Goal: Task Accomplishment & Management: Use online tool/utility

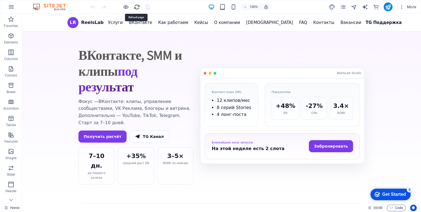
click at [134, 5] on icon "reload" at bounding box center [137, 7] width 6 height 6
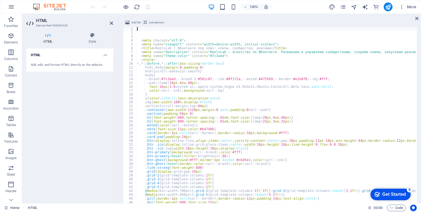
scroll to position [421, 0]
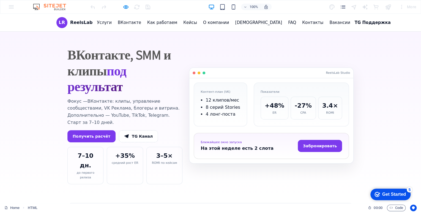
scroll to position [0, 0]
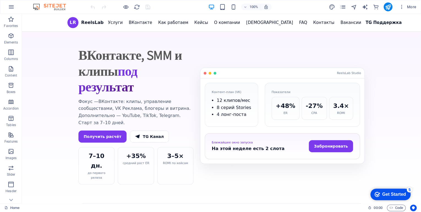
drag, startPoint x: 141, startPoint y: 5, endPoint x: 147, endPoint y: 6, distance: 6.4
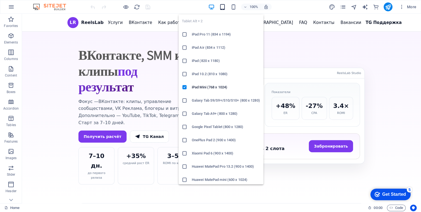
click at [222, 7] on icon "button" at bounding box center [222, 7] width 6 height 6
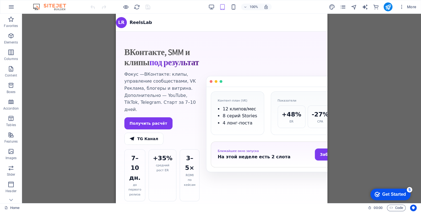
click at [238, 6] on div "100%" at bounding box center [240, 6] width 64 height 9
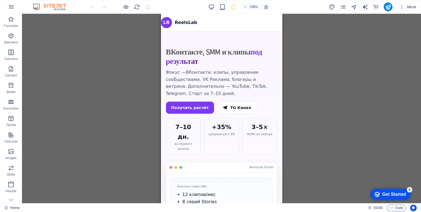
click at [389, 2] on div "100% More" at bounding box center [210, 6] width 420 height 13
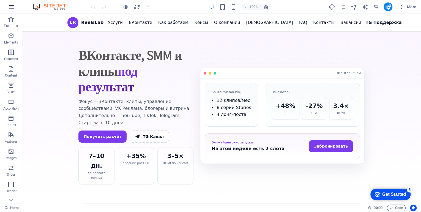
click at [13, 7] on icon "button" at bounding box center [11, 7] width 7 height 7
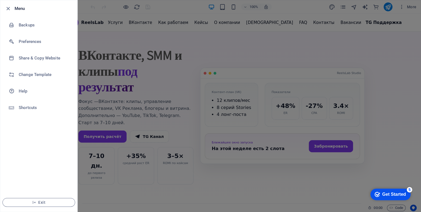
click at [95, 34] on div at bounding box center [210, 106] width 421 height 212
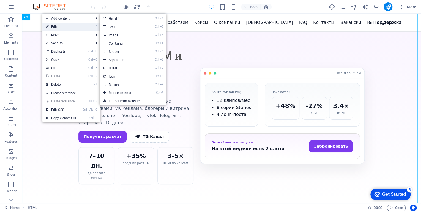
click at [66, 28] on link "⏎ Edit" at bounding box center [60, 27] width 37 height 8
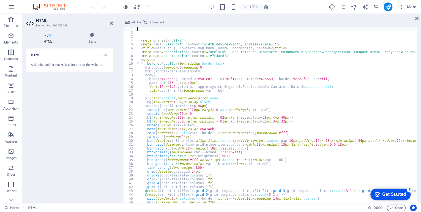
scroll to position [421, 0]
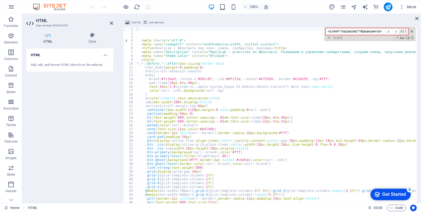
drag, startPoint x: 357, startPoint y: 32, endPoint x: 404, endPoint y: 32, distance: 46.5
click at [404, 32] on div "<a href="/vacancies/">Вакансии</a> ​ ​ All" at bounding box center [366, 31] width 83 height 7
drag, startPoint x: 343, startPoint y: 31, endPoint x: 309, endPoint y: 33, distance: 33.9
click at [309, 33] on div "< meta charset = "utf-8" > < meta name = "viewport" content = "width=device-wid…" at bounding box center [275, 137] width 279 height 220
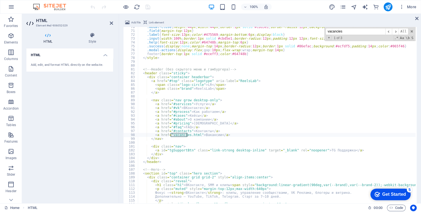
scroll to position [267, 0]
type input "vacancies"
click at [397, 31] on span "​" at bounding box center [394, 31] width 7 height 7
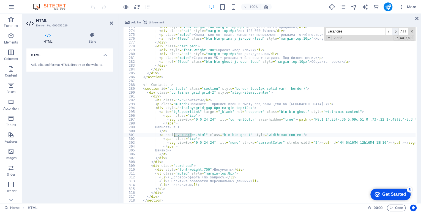
click at [397, 31] on span "​" at bounding box center [394, 31] width 7 height 7
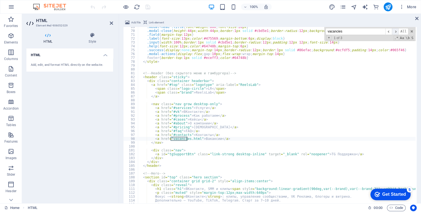
scroll to position [264, 0]
click at [397, 31] on span "​" at bounding box center [394, 31] width 7 height 7
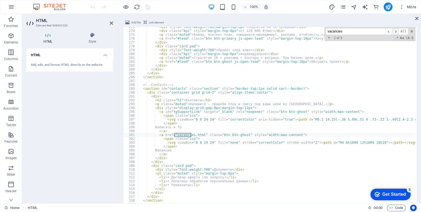
click at [397, 31] on span "​" at bounding box center [394, 31] width 7 height 7
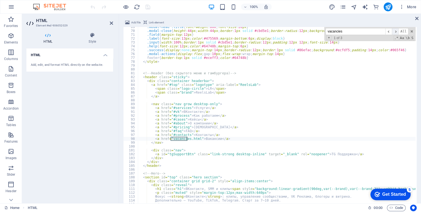
click at [397, 31] on span "​" at bounding box center [394, 31] width 7 height 7
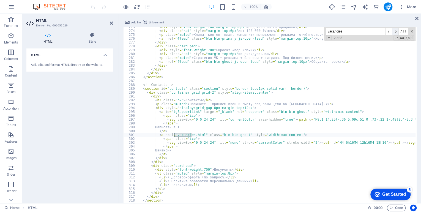
click at [397, 31] on span "​" at bounding box center [394, 31] width 7 height 7
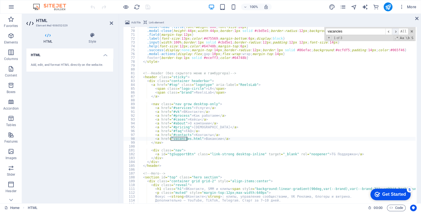
click at [397, 31] on span "​" at bounding box center [394, 31] width 7 height 7
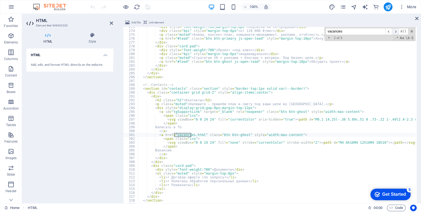
click at [397, 31] on span "​" at bounding box center [394, 31] width 7 height 7
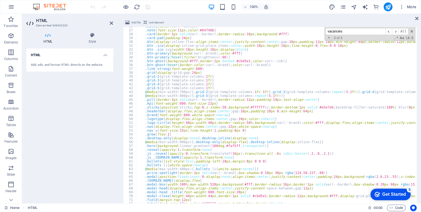
scroll to position [6, 0]
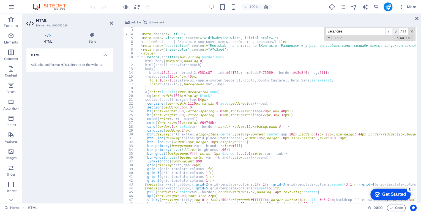
click at [395, 30] on span "​" at bounding box center [394, 31] width 7 height 7
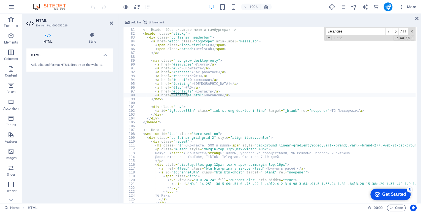
scroll to position [280, 0]
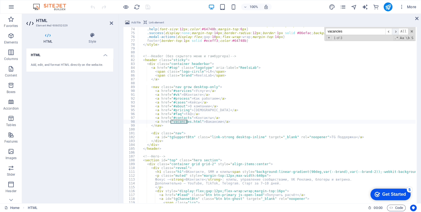
click at [395, 31] on span "​" at bounding box center [394, 31] width 7 height 7
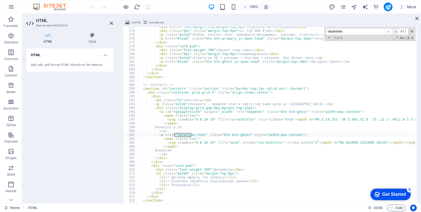
scroll to position [1049, 0]
click at [395, 31] on span "​" at bounding box center [394, 31] width 7 height 7
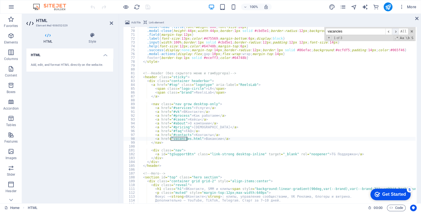
click at [395, 31] on span "​" at bounding box center [394, 31] width 7 height 7
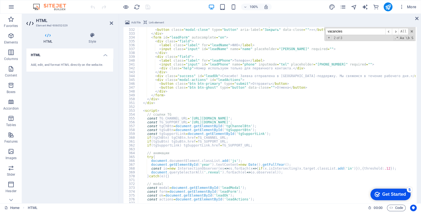
scroll to position [1247, 0]
